Goal: Check status: Check status

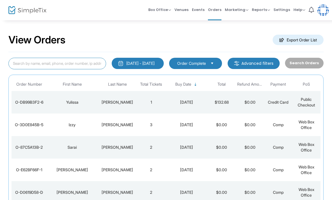
click at [68, 60] on input at bounding box center [57, 64] width 98 height 12
click at [59, 68] on input at bounding box center [57, 64] width 98 height 12
type input "Martin garcia"
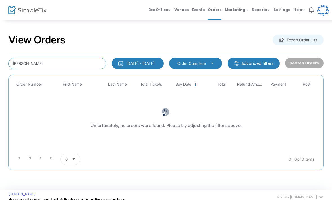
click at [73, 61] on input "[PERSON_NAME]" at bounding box center [57, 64] width 98 height 12
click at [24, 64] on input "[PERSON_NAME]" at bounding box center [57, 64] width 98 height 12
click at [23, 64] on input "[PERSON_NAME]" at bounding box center [57, 64] width 98 height 12
click at [14, 62] on input "garci" at bounding box center [57, 64] width 98 height 12
click at [51, 66] on input "garci" at bounding box center [57, 64] width 98 height 12
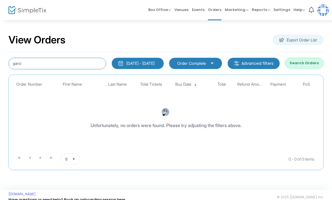
type input "[PERSON_NAME]"
click at [14, 62] on input "[PERSON_NAME]" at bounding box center [57, 64] width 98 height 12
click at [86, 64] on input "[PERSON_NAME]" at bounding box center [57, 64] width 98 height 12
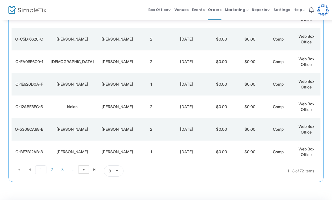
click at [83, 170] on span "Go to the next page" at bounding box center [84, 169] width 5 height 5
click at [81, 169] on span at bounding box center [84, 169] width 11 height 8
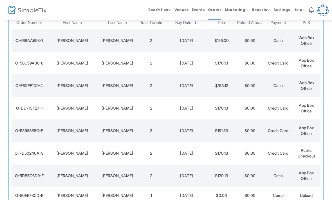
scroll to position [61, 0]
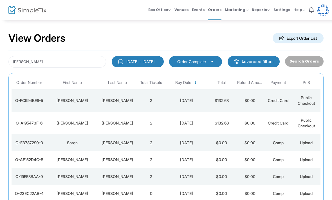
scroll to position [0, 0]
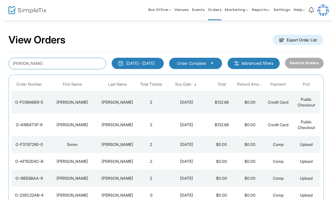
click at [10, 65] on input "[PERSON_NAME]" at bounding box center [57, 64] width 98 height 12
type input "Lesley garcia"
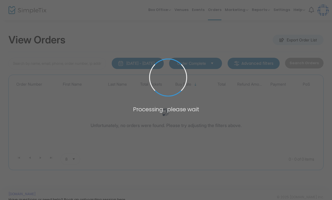
type input "[PERSON_NAME]"
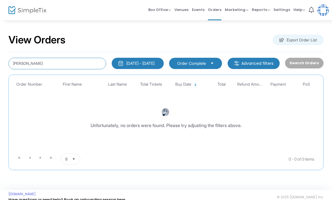
click at [65, 62] on input "Lesley garcia" at bounding box center [57, 64] width 98 height 12
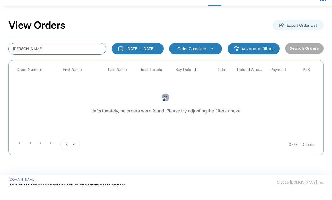
scroll to position [6, 0]
